Goal: Task Accomplishment & Management: Manage account settings

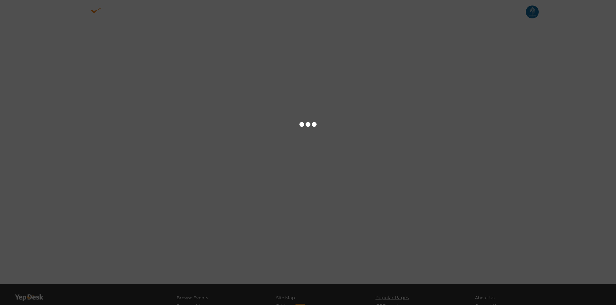
click at [443, 172] on div at bounding box center [308, 152] width 616 height 305
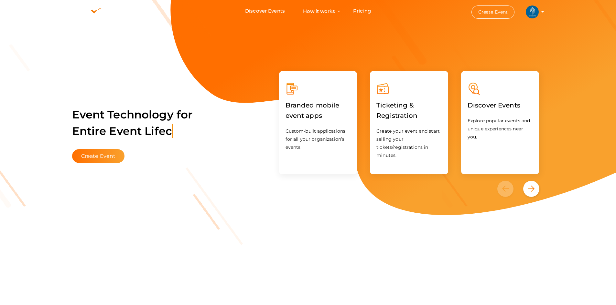
click at [534, 14] on img at bounding box center [532, 11] width 13 height 13
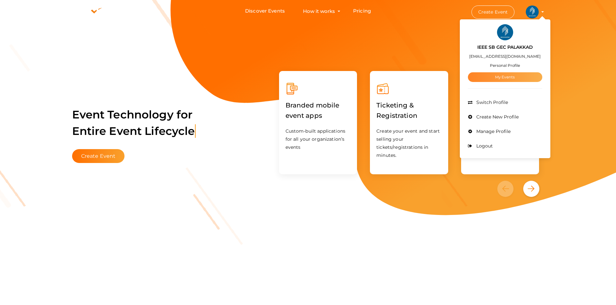
click at [493, 75] on link "My Events" at bounding box center [505, 77] width 74 height 10
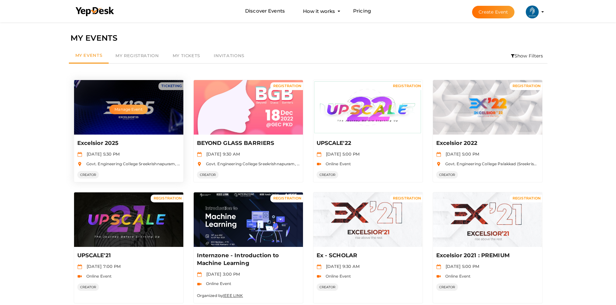
click at [117, 109] on button "Manage Event" at bounding box center [128, 110] width 38 height 10
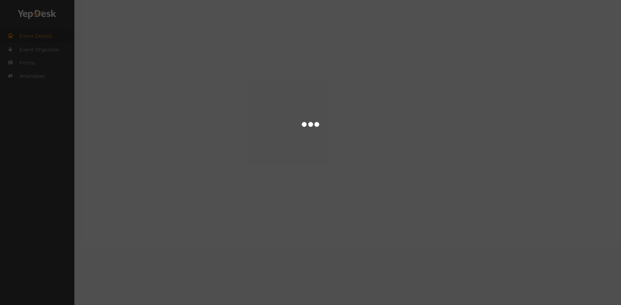
click at [363, 188] on div at bounding box center [310, 152] width 621 height 305
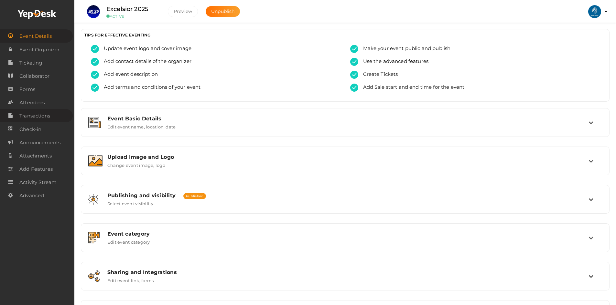
click at [31, 112] on span "Transactions" at bounding box center [34, 116] width 31 height 13
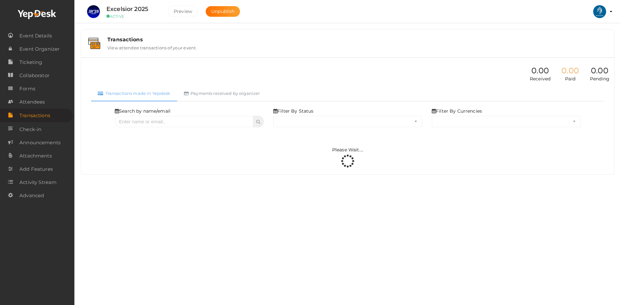
select select "ALL"
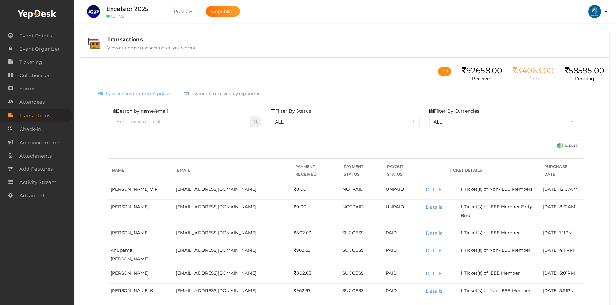
scroll to position [29, 0]
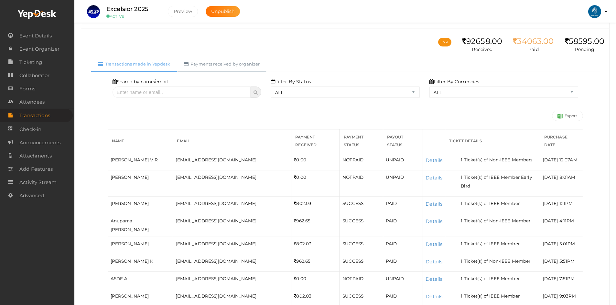
click at [214, 70] on link "Payments received by organizer" at bounding box center [222, 64] width 90 height 16
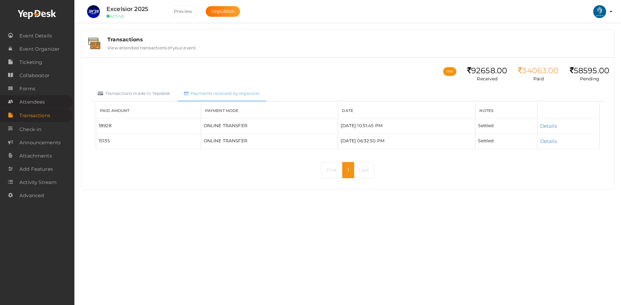
click at [51, 104] on link "Attendees" at bounding box center [36, 101] width 73 height 13
